Goal: Transaction & Acquisition: Purchase product/service

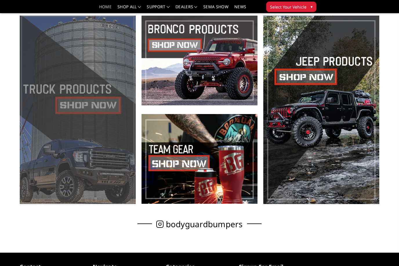
scroll to position [198, 0]
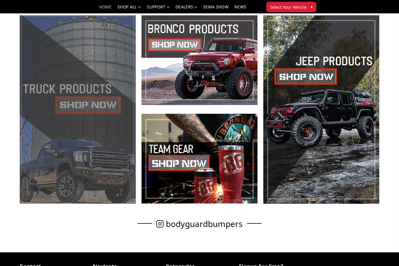
click at [88, 104] on span at bounding box center [78, 109] width 116 height 189
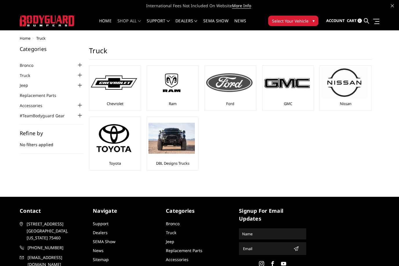
click at [234, 87] on img at bounding box center [229, 82] width 46 height 19
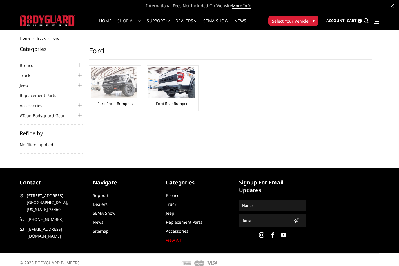
click at [112, 87] on img at bounding box center [114, 82] width 46 height 31
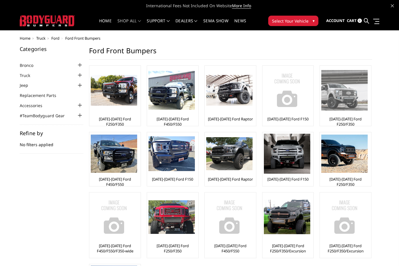
click at [354, 98] on img at bounding box center [344, 90] width 46 height 40
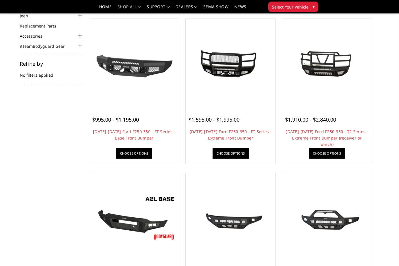
scroll to position [52, 0]
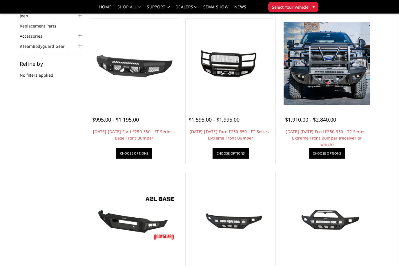
click at [344, 95] on img at bounding box center [326, 63] width 87 height 83
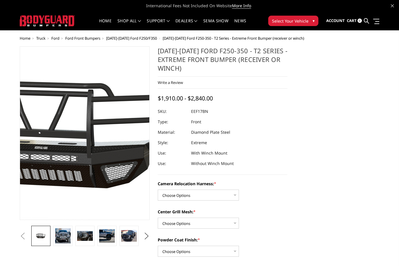
click at [98, 135] on img at bounding box center [60, 133] width 371 height 176
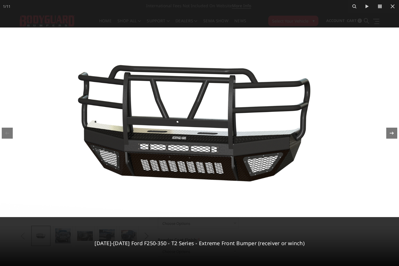
click at [391, 134] on icon at bounding box center [391, 133] width 7 height 7
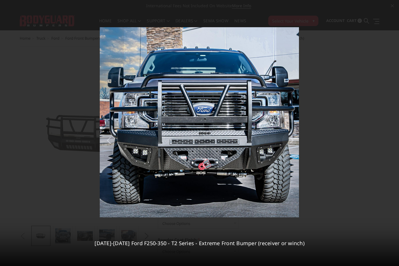
click at [391, 134] on div "2 / 11 2017-2022 Ford F250-350 - T2 Series - Extreme Front Bumper (receiver or …" at bounding box center [199, 133] width 399 height 266
click at [392, 132] on icon at bounding box center [391, 133] width 7 height 7
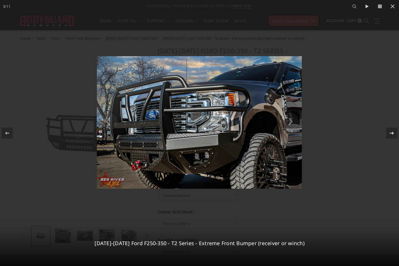
click at [392, 132] on icon at bounding box center [391, 133] width 7 height 7
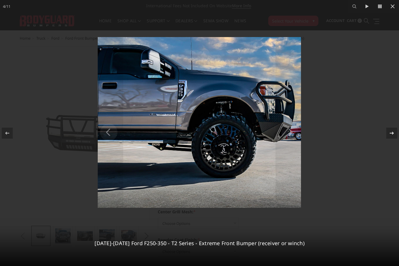
click at [392, 132] on icon at bounding box center [391, 133] width 7 height 7
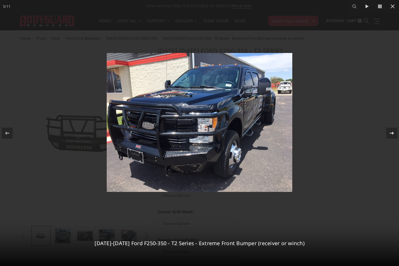
click at [392, 132] on icon at bounding box center [391, 133] width 7 height 7
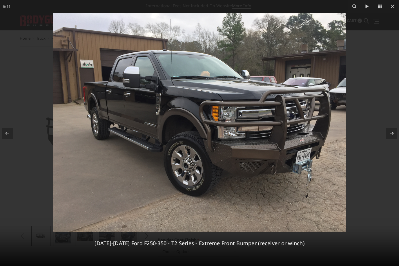
click at [392, 132] on icon at bounding box center [391, 133] width 7 height 7
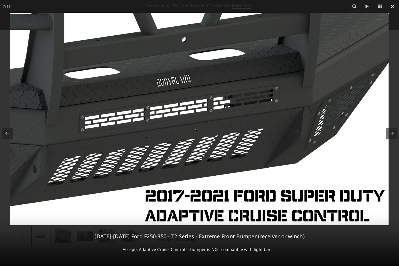
click at [392, 8] on icon at bounding box center [392, 6] width 7 height 7
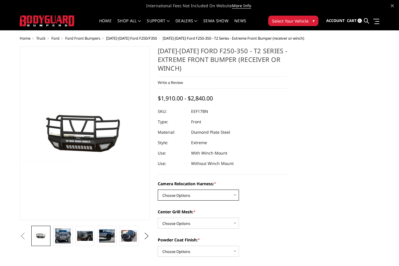
select select "3786"
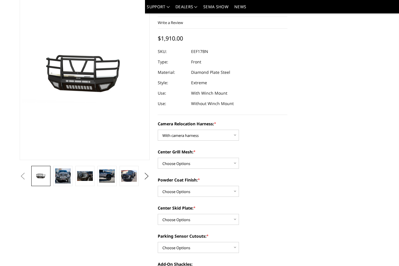
scroll to position [43, 0]
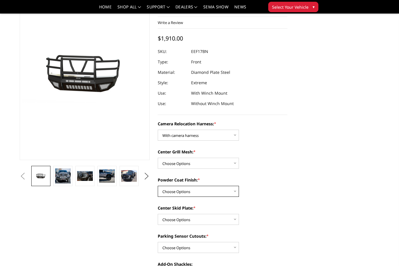
select select "3783"
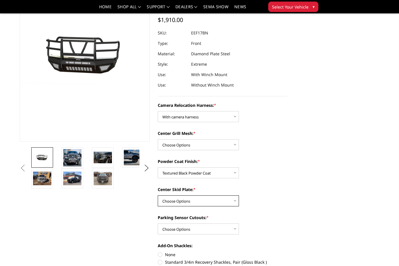
scroll to position [61, 0]
select select "3780"
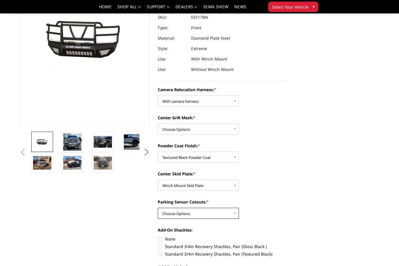
scroll to position [77, 0]
select select "3777"
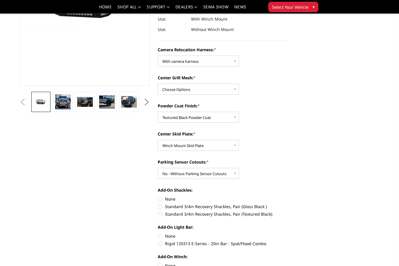
scroll to position [116, 0]
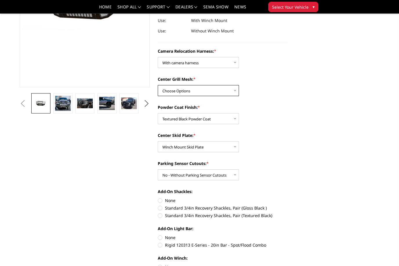
select select "3785"
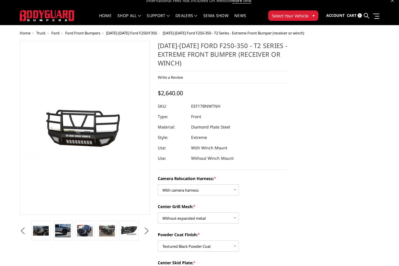
scroll to position [0, 0]
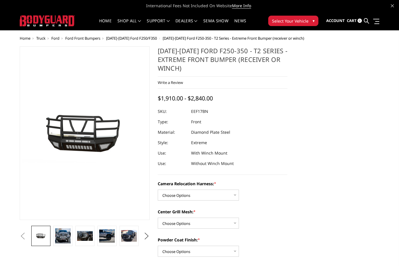
click at [286, 25] on button "Select Your Vehicle ▾" at bounding box center [293, 21] width 50 height 10
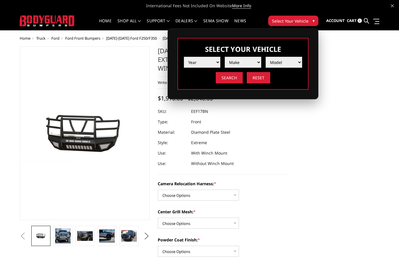
select select "yr_2021"
select select "mk_ford"
select select "md_f250-f350"
click at [229, 80] on input "Search" at bounding box center [229, 77] width 27 height 11
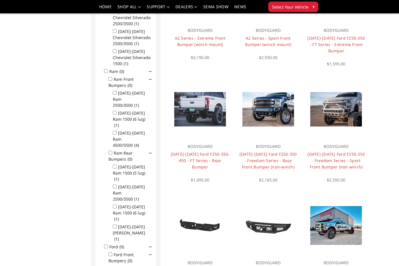
scroll to position [218, 0]
click at [212, 108] on img at bounding box center [200, 109] width 52 height 34
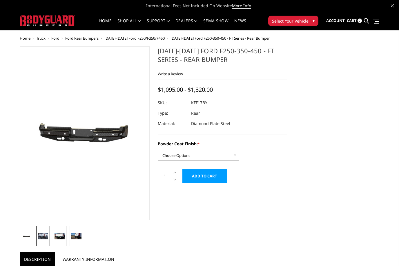
click at [42, 232] on link at bounding box center [43, 236] width 14 height 20
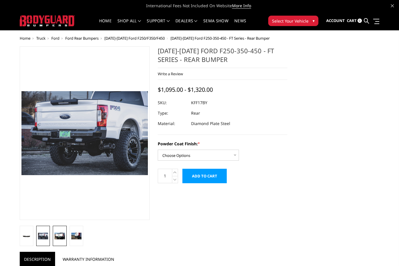
click at [60, 240] on link at bounding box center [60, 236] width 14 height 20
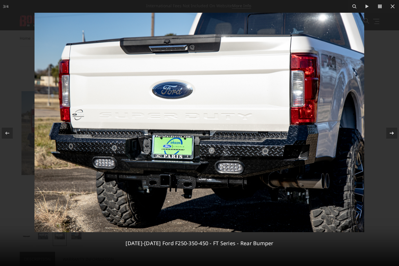
click at [391, 132] on icon at bounding box center [391, 133] width 7 height 7
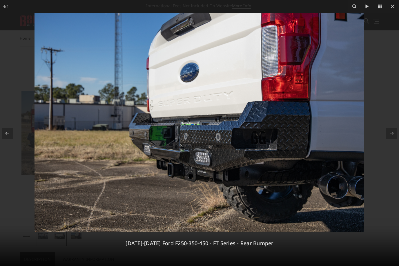
click at [392, 7] on icon at bounding box center [392, 6] width 7 height 7
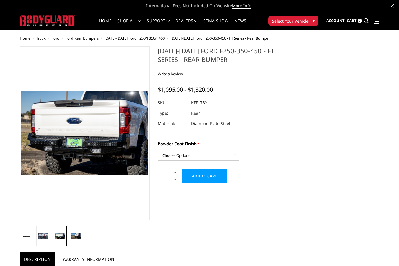
click at [78, 235] on img at bounding box center [76, 236] width 10 height 7
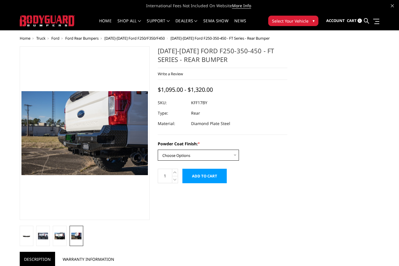
select select "3409"
click at [207, 178] on input "Add to Cart" at bounding box center [204, 176] width 44 height 14
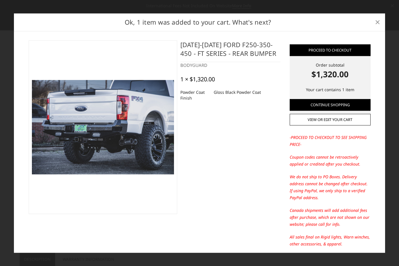
click at [375, 23] on span "×" at bounding box center [377, 22] width 5 height 12
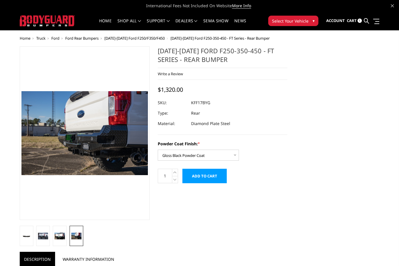
click at [92, 37] on span "Ford Rear Bumpers" at bounding box center [81, 38] width 33 height 5
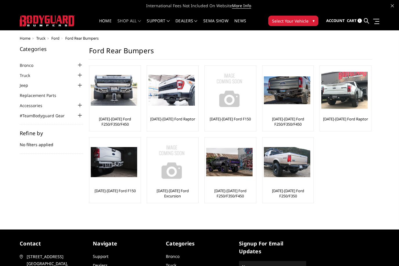
click at [281, 20] on span "Select Your Vehicle" at bounding box center [290, 21] width 37 height 6
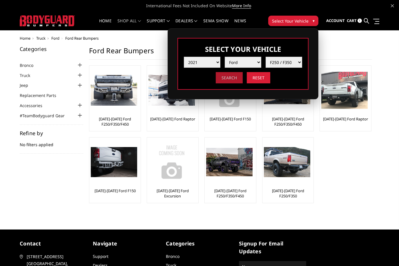
click at [227, 78] on input "Search" at bounding box center [229, 77] width 27 height 11
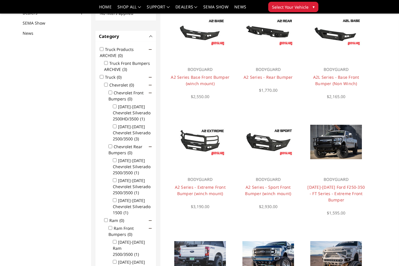
scroll to position [89, 0]
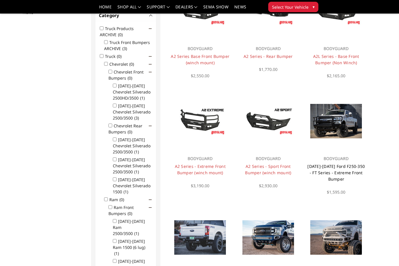
click at [330, 170] on link "[DATE]-[DATE] Ford F250-350 - FT Series - Extreme Front Bumper" at bounding box center [335, 173] width 57 height 18
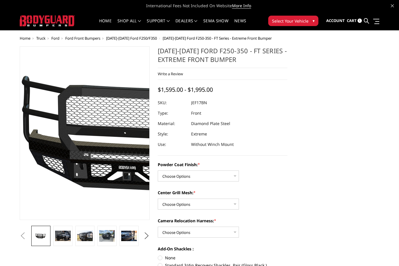
click at [50, 130] on img at bounding box center [148, 133] width 371 height 176
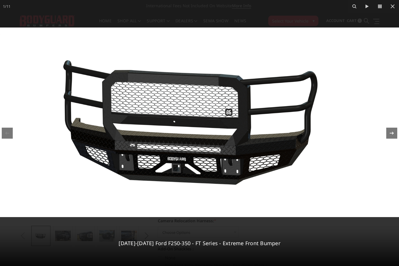
click at [390, 131] on icon at bounding box center [391, 133] width 7 height 7
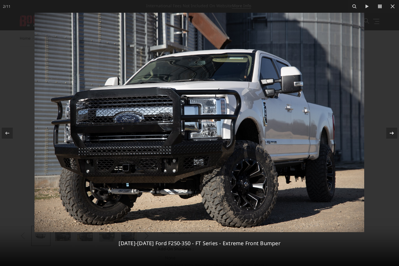
click at [390, 131] on icon at bounding box center [391, 133] width 7 height 7
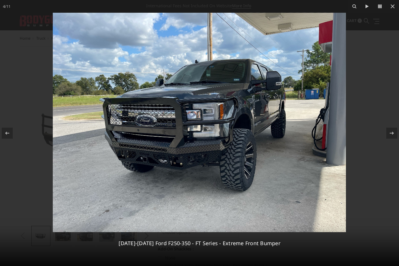
drag, startPoint x: 390, startPoint y: 131, endPoint x: 0, endPoint y: 0, distance: 411.9
click at [390, 131] on icon at bounding box center [391, 133] width 7 height 7
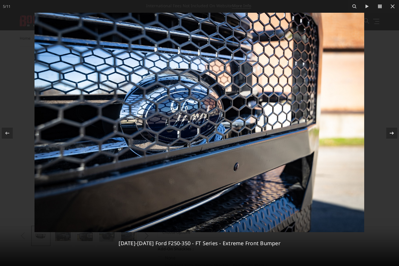
click at [390, 131] on icon at bounding box center [391, 133] width 7 height 7
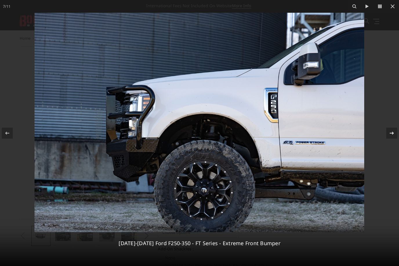
click at [390, 131] on div "7 / 11 2017-2022 Ford F250-350 - FT Series - Extreme Front Bumper" at bounding box center [199, 133] width 399 height 266
click at [393, 136] on icon at bounding box center [391, 133] width 7 height 7
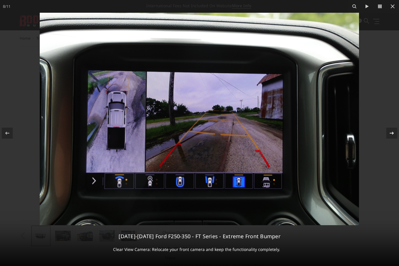
click at [393, 134] on icon at bounding box center [391, 133] width 7 height 7
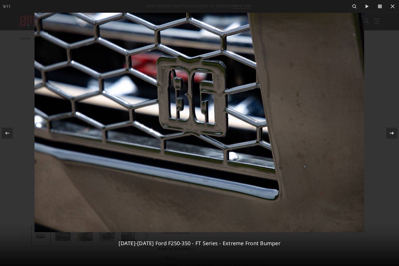
click at [393, 134] on icon at bounding box center [391, 133] width 7 height 7
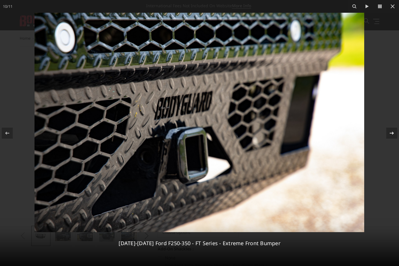
click at [393, 134] on icon at bounding box center [391, 133] width 4 height 3
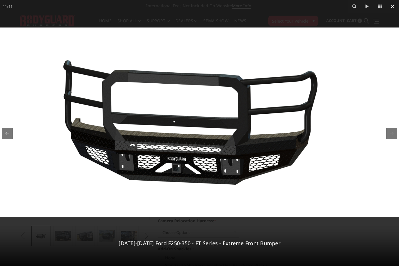
click at [392, 9] on icon at bounding box center [392, 6] width 7 height 7
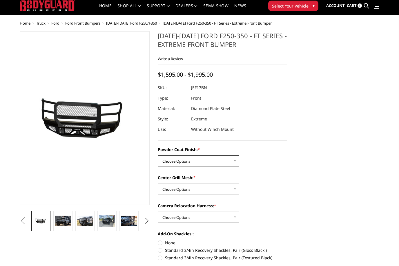
scroll to position [15, 0]
select select "3222"
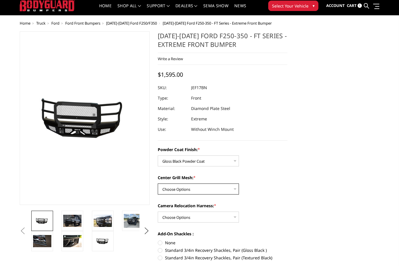
select select "3224"
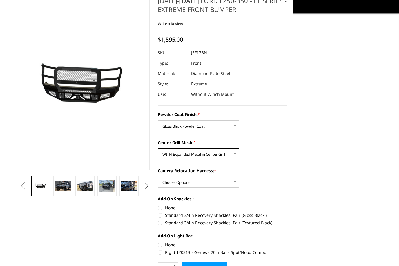
scroll to position [33, 0]
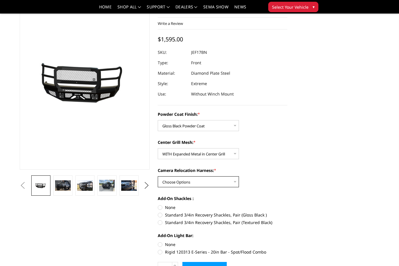
select select "3226"
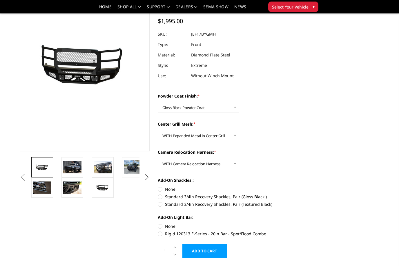
scroll to position [56, 0]
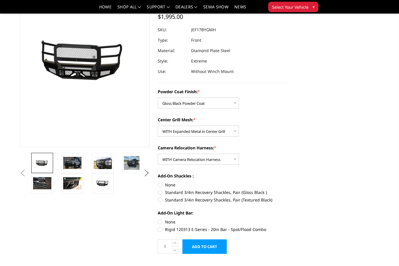
click at [161, 193] on label "Standard 3/4in Recovery Shackles, Pair (Gloss Black )" at bounding box center [223, 193] width 130 height 6
click at [287, 182] on input "Standard 3/4in Recovery Shackles, Pair (Gloss Black )" at bounding box center [287, 182] width 0 height 0
radio input "true"
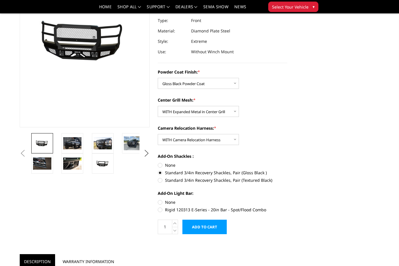
scroll to position [76, 0]
click at [161, 212] on label "Rigid 120313 E-Series - 20in Bar - Spot/Flood Combo" at bounding box center [223, 210] width 130 height 6
click at [287, 200] on input "Rigid 120313 E-Series - 20in Bar - Spot/Flood Combo" at bounding box center [287, 199] width 0 height 0
radio input "true"
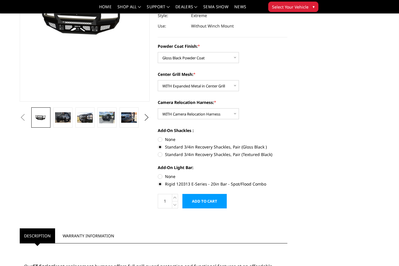
scroll to position [101, 0]
click at [216, 205] on input "Add to Cart" at bounding box center [204, 201] width 44 height 14
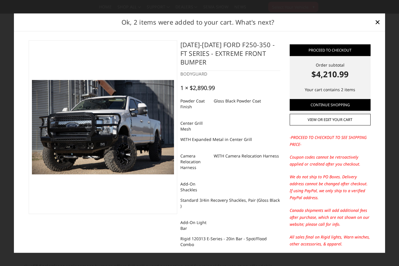
scroll to position [0, 0]
click at [342, 125] on link "View or edit your cart" at bounding box center [329, 120] width 81 height 12
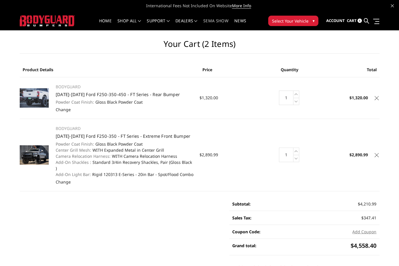
click at [227, 23] on link "SEMA Show" at bounding box center [215, 24] width 25 height 11
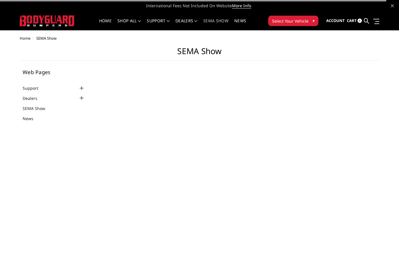
select select "US"
